Goal: Information Seeking & Learning: Understand process/instructions

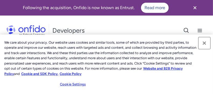
click at [204, 45] on button "Close" at bounding box center [204, 43] width 12 height 12
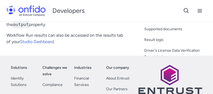
scroll to position [721, 0]
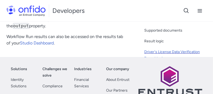
click at [174, 49] on div "Driver's License Data Verification Report task" at bounding box center [176, 55] width 64 height 13
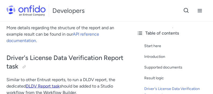
click at [46, 84] on link "DLDV Report task" at bounding box center [43, 86] width 34 height 5
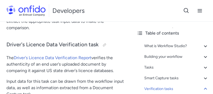
click at [83, 55] on link "Driver's Licence Data Verification Report" at bounding box center [53, 57] width 78 height 5
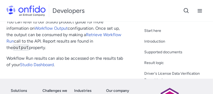
scroll to position [697, 0]
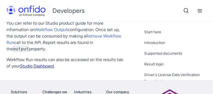
click at [46, 64] on link "Studio Dashboard" at bounding box center [37, 66] width 34 height 5
